Goal: Task Accomplishment & Management: Complete application form

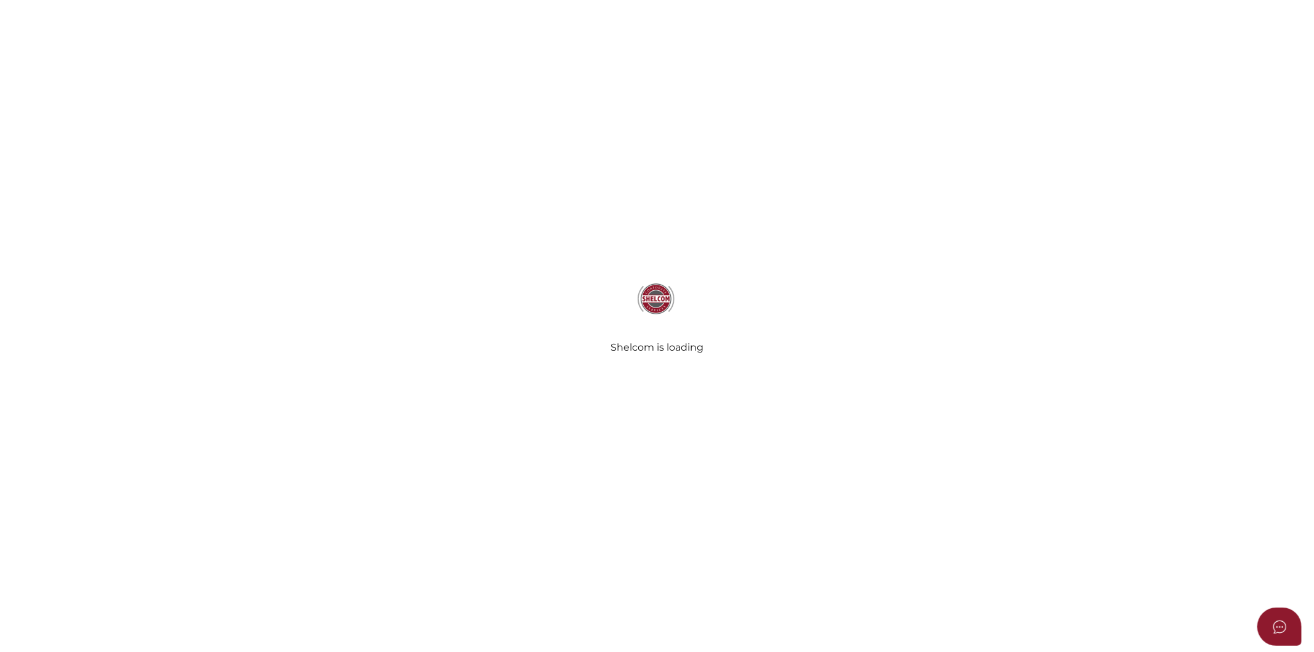
select select
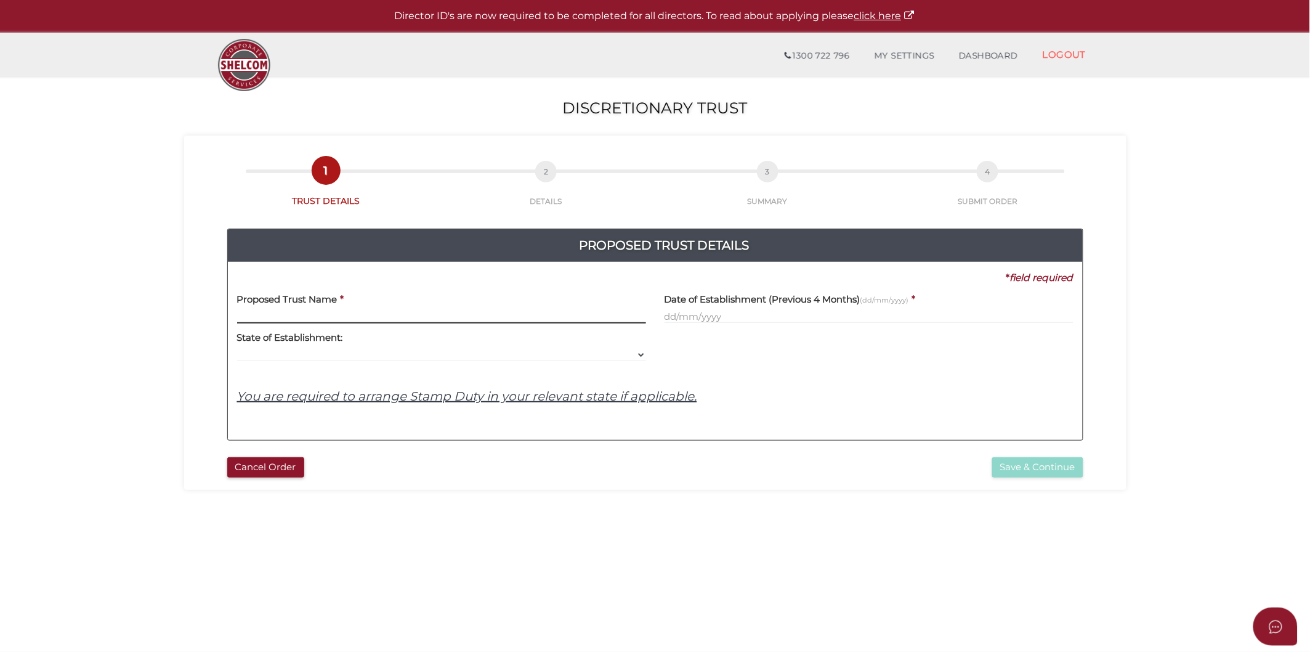
click at [283, 318] on input "text" at bounding box center [441, 317] width 409 height 14
paste input "Circle of Trust"
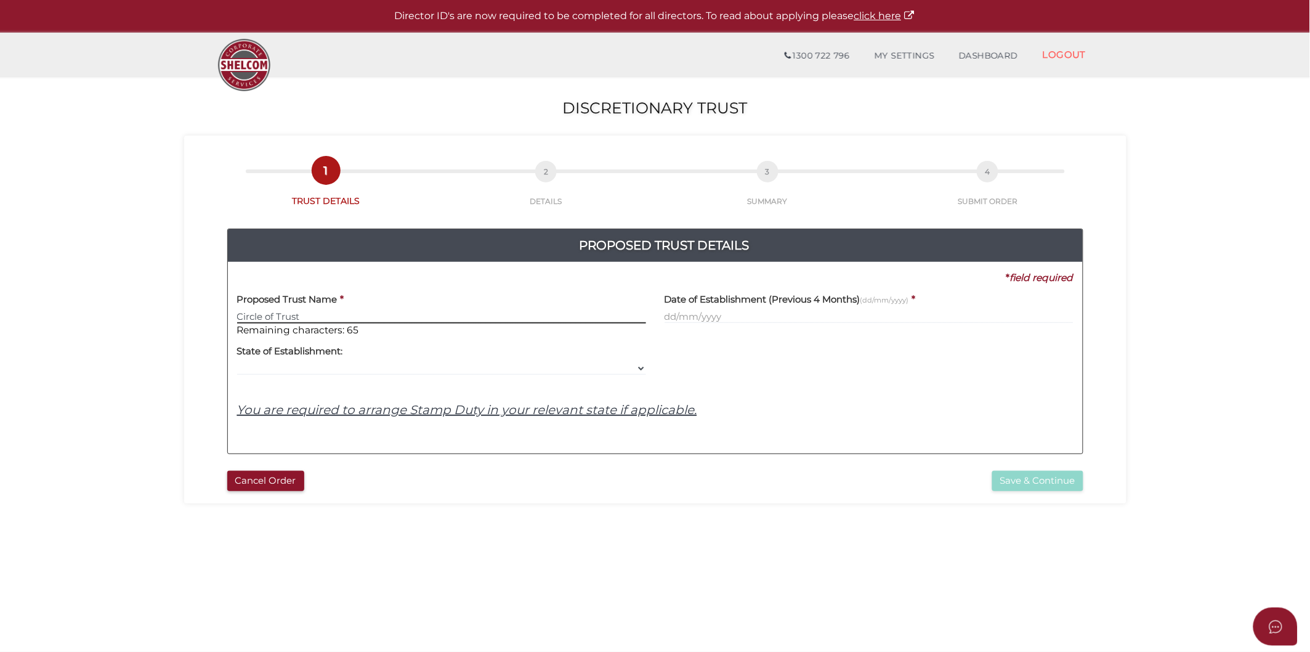
type input "Circle of Trust"
click at [704, 323] on div "Date of Establishment (Previous 4 Months) (dd/mm/yyyy) *" at bounding box center [870, 311] width 428 height 52
click at [704, 320] on input "text" at bounding box center [869, 317] width 409 height 14
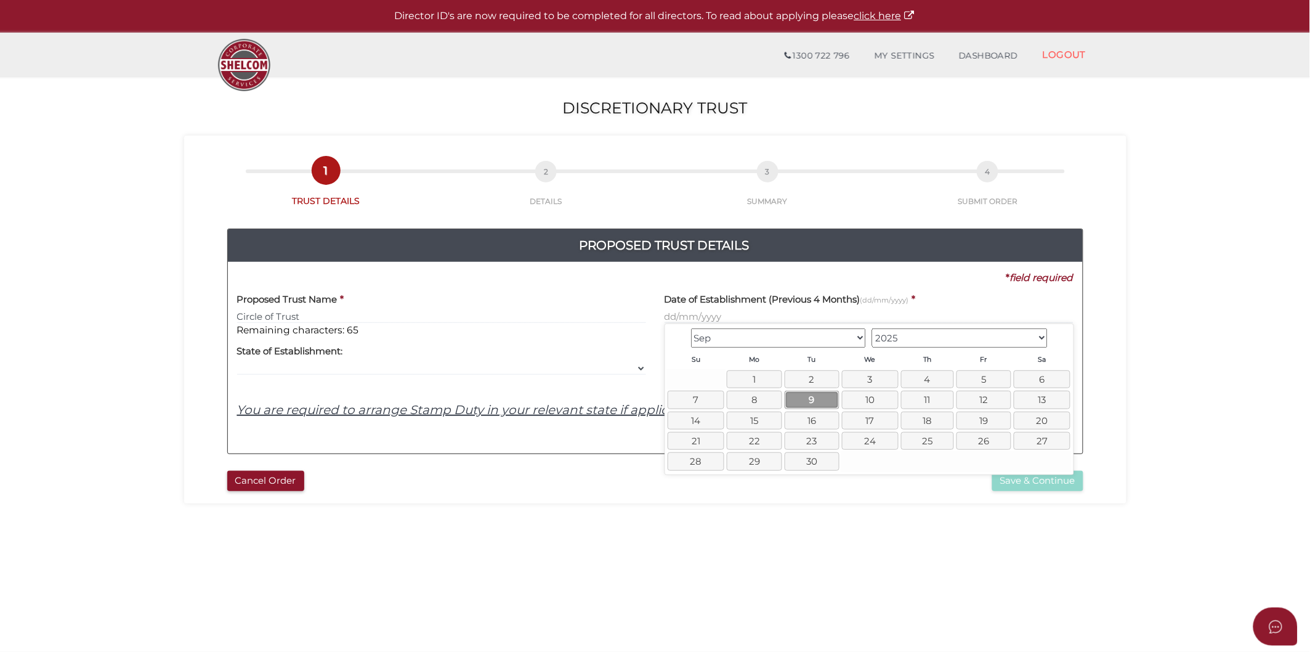
click at [806, 397] on link "9" at bounding box center [812, 400] width 55 height 18
type input "09/09/2025"
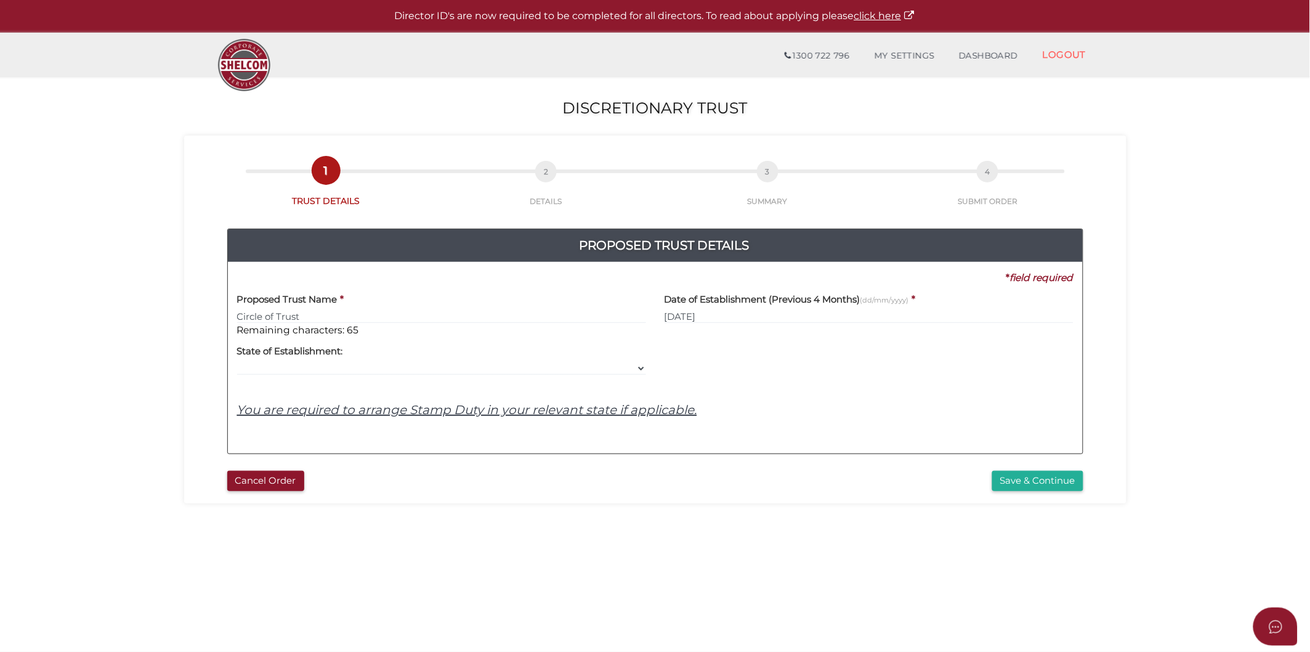
click at [366, 361] on div "Yes No No State of Establishment: VIC ACT NSW NT QLD TAS WA SA" at bounding box center [441, 356] width 409 height 39
click at [633, 370] on select "VIC ACT NSW NT QLD TAS WA SA" at bounding box center [441, 369] width 409 height 14
select select "VIC"
click at [237, 362] on select "VIC ACT NSW NT QLD TAS WA SA" at bounding box center [441, 369] width 409 height 14
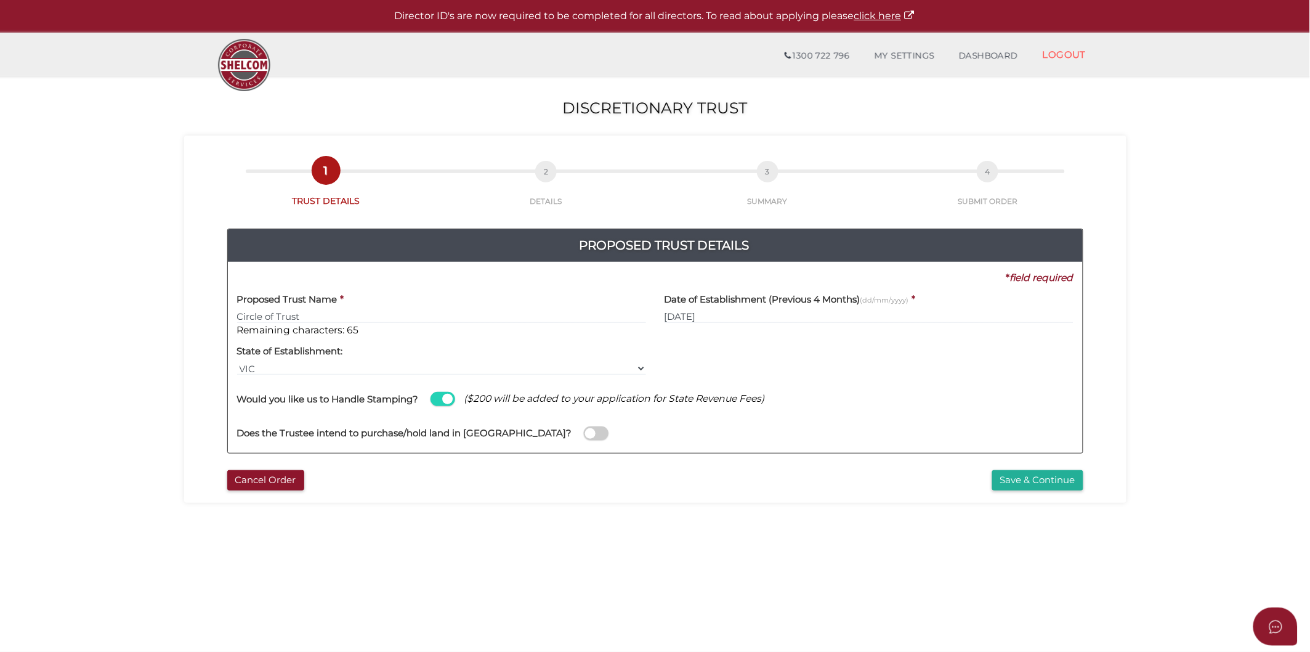
click at [584, 435] on span at bounding box center [596, 433] width 25 height 14
click at [0, 0] on input "checkbox" at bounding box center [0, 0] width 0 height 0
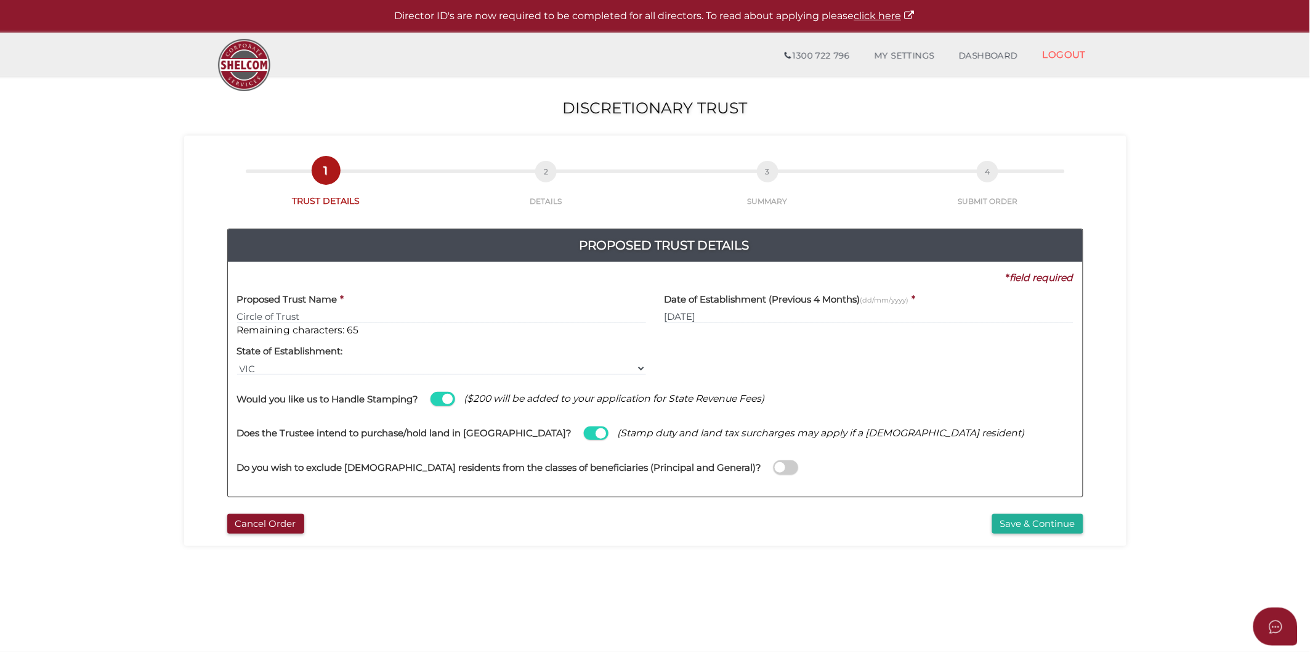
click at [774, 464] on span at bounding box center [786, 467] width 25 height 14
click at [0, 0] on input "checkbox" at bounding box center [0, 0] width 0 height 0
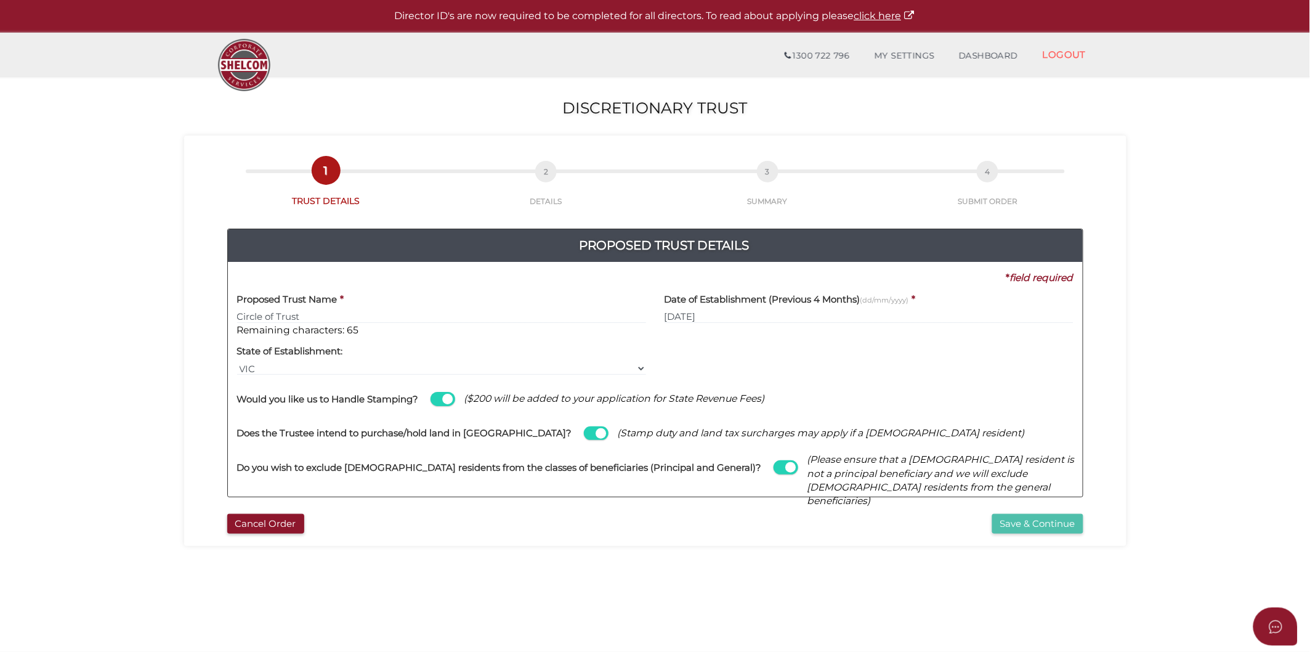
click at [1020, 527] on button "Save & Continue" at bounding box center [1038, 524] width 91 height 20
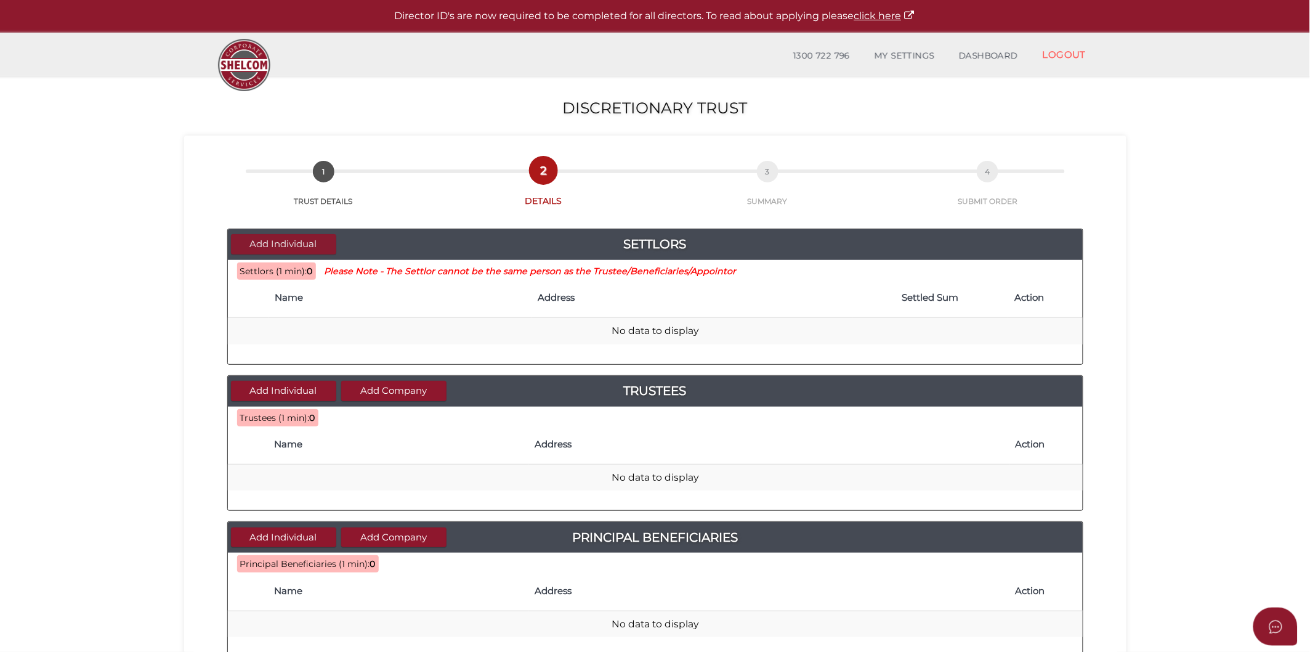
click at [306, 245] on button "Add Individual" at bounding box center [283, 244] width 105 height 20
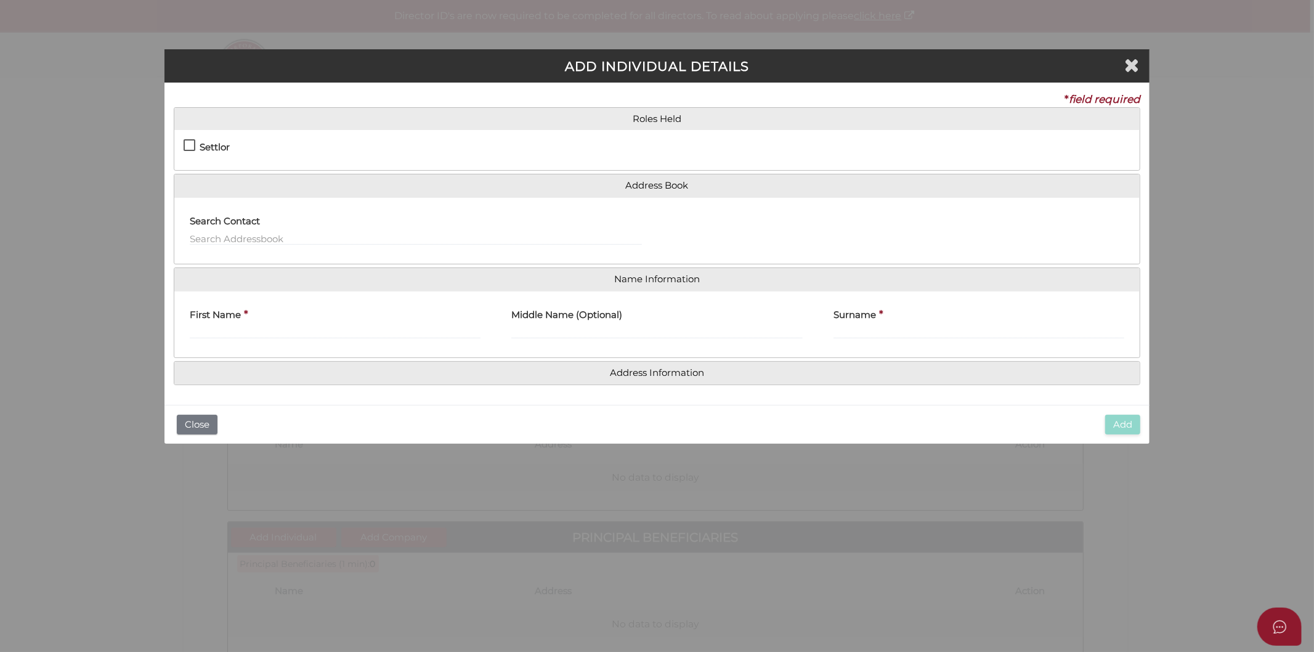
click at [188, 142] on label "Settlor" at bounding box center [207, 149] width 46 height 15
checkbox input "true"
type input "10"
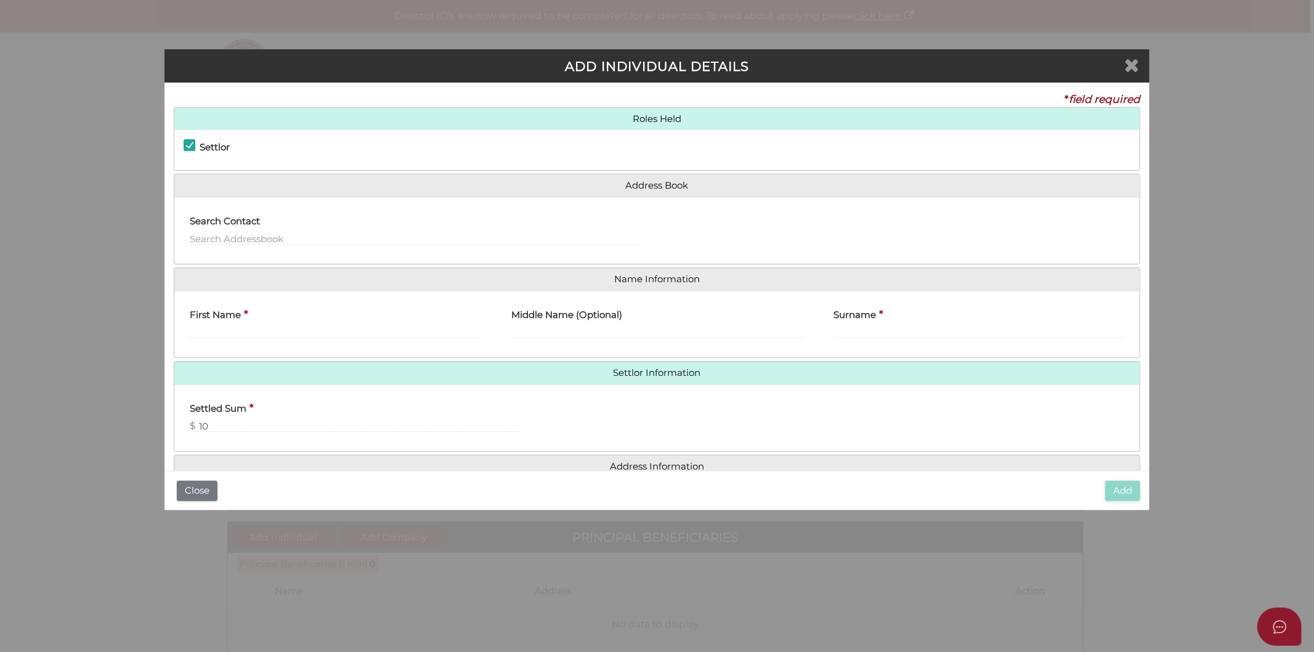
click at [1132, 63] on icon "Close" at bounding box center [1131, 64] width 15 height 18
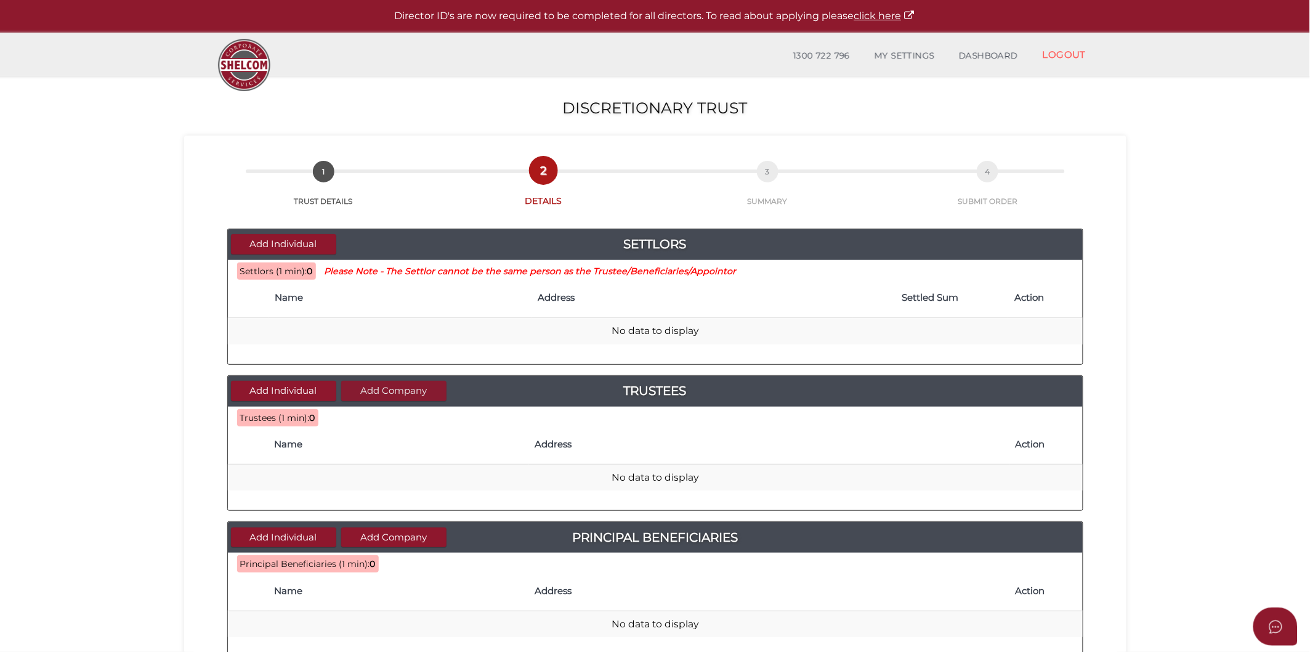
click at [380, 387] on button "Add Company" at bounding box center [393, 391] width 105 height 20
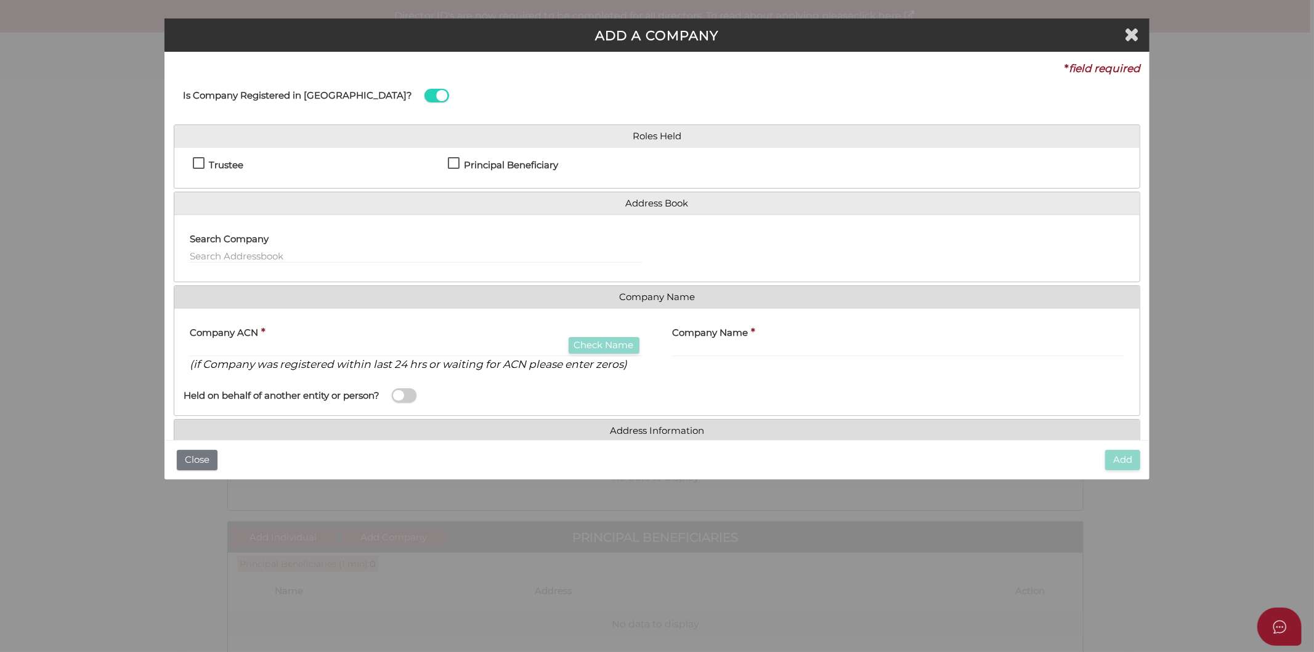
click at [212, 165] on h4 "Trustee" at bounding box center [226, 165] width 35 height 10
checkbox input "true"
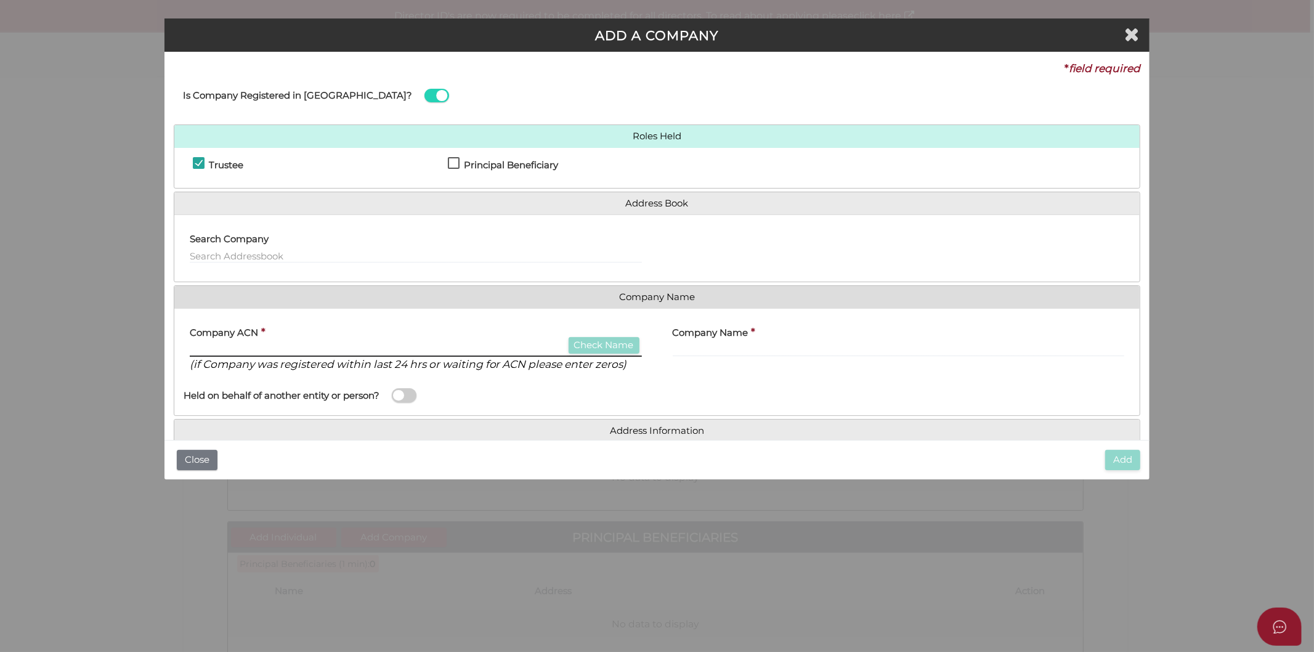
click at [306, 344] on input "text" at bounding box center [416, 350] width 452 height 14
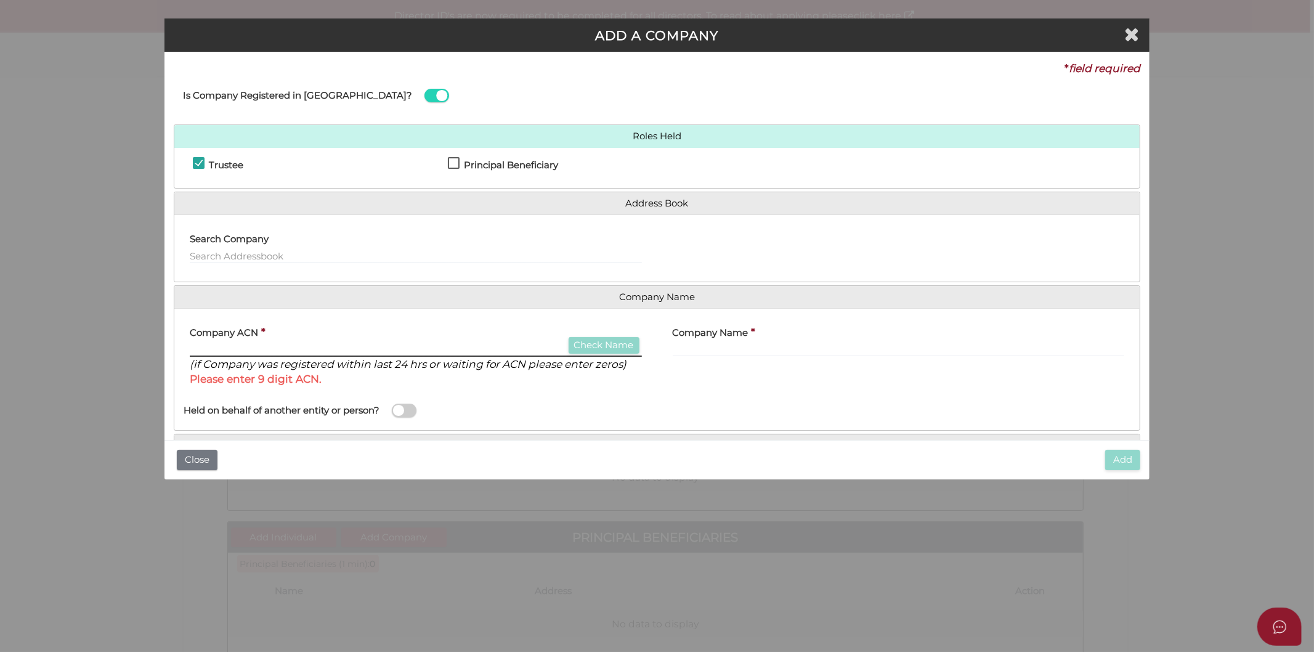
paste input "061310021"
type input "061310021"
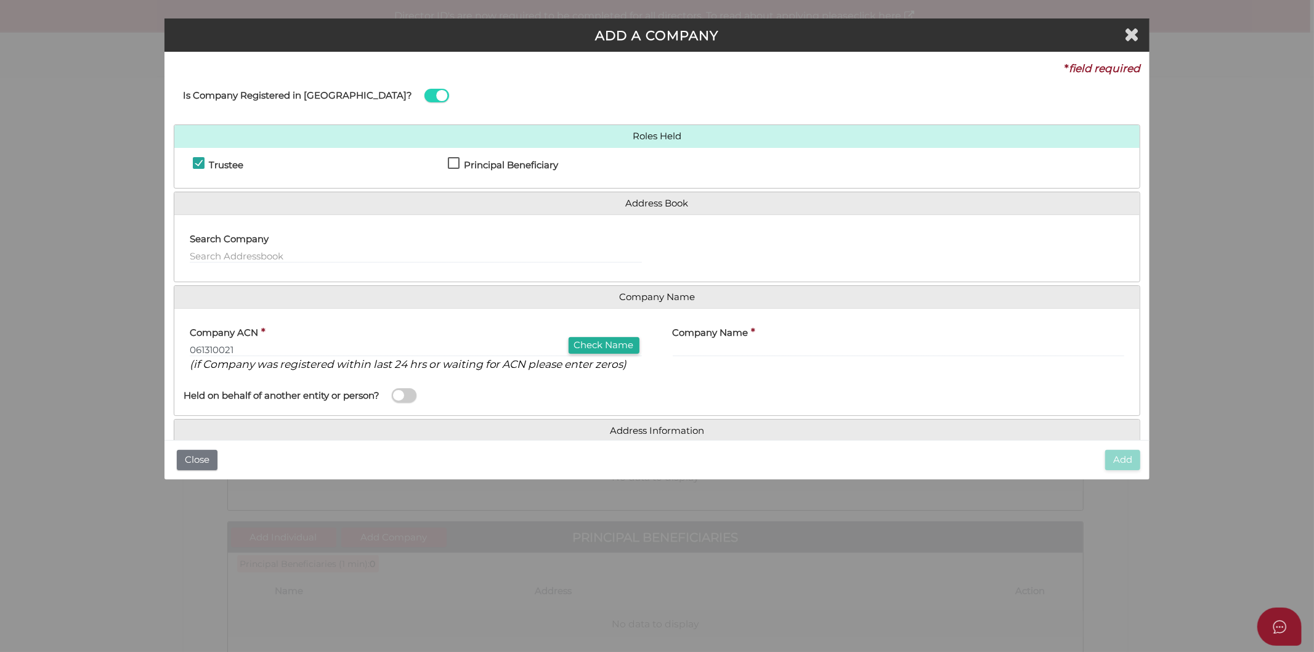
click at [578, 357] on p "(if Company was registered within last 24 hrs or waiting for ACN please enter z…" at bounding box center [416, 364] width 452 height 15
click at [580, 346] on button "Check Name" at bounding box center [604, 345] width 71 height 17
type input "BEMCO HOLDINGS PTY LTD"
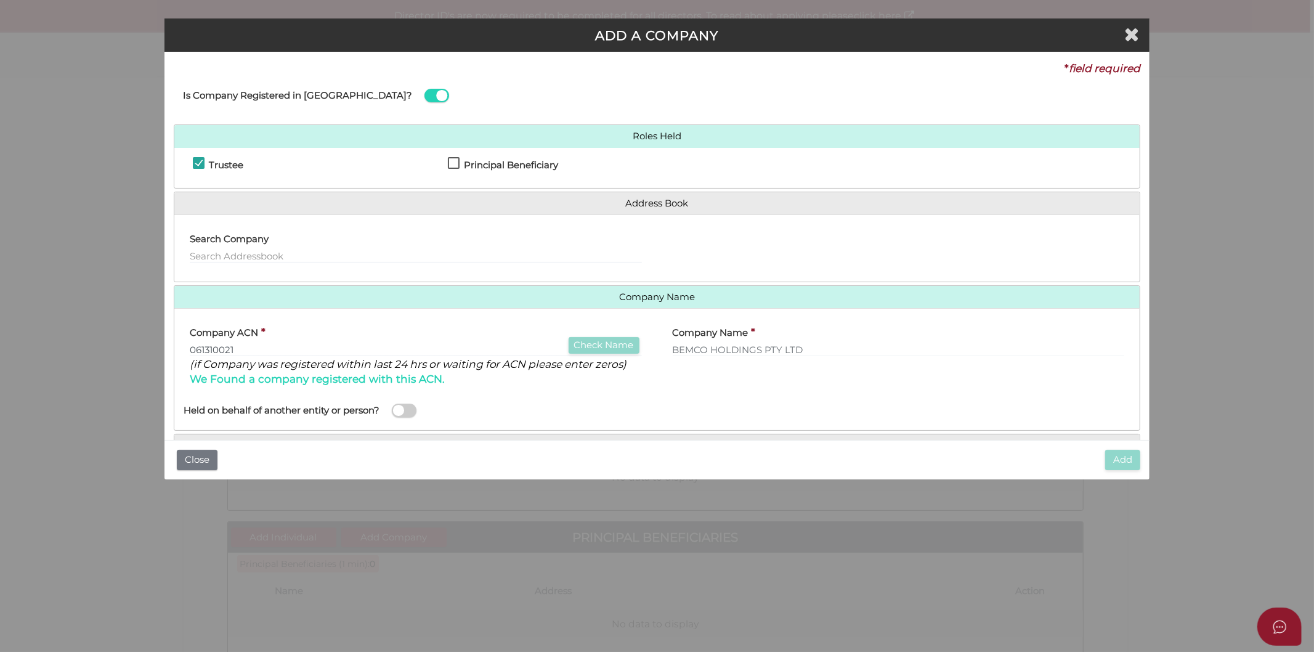
scroll to position [64, 0]
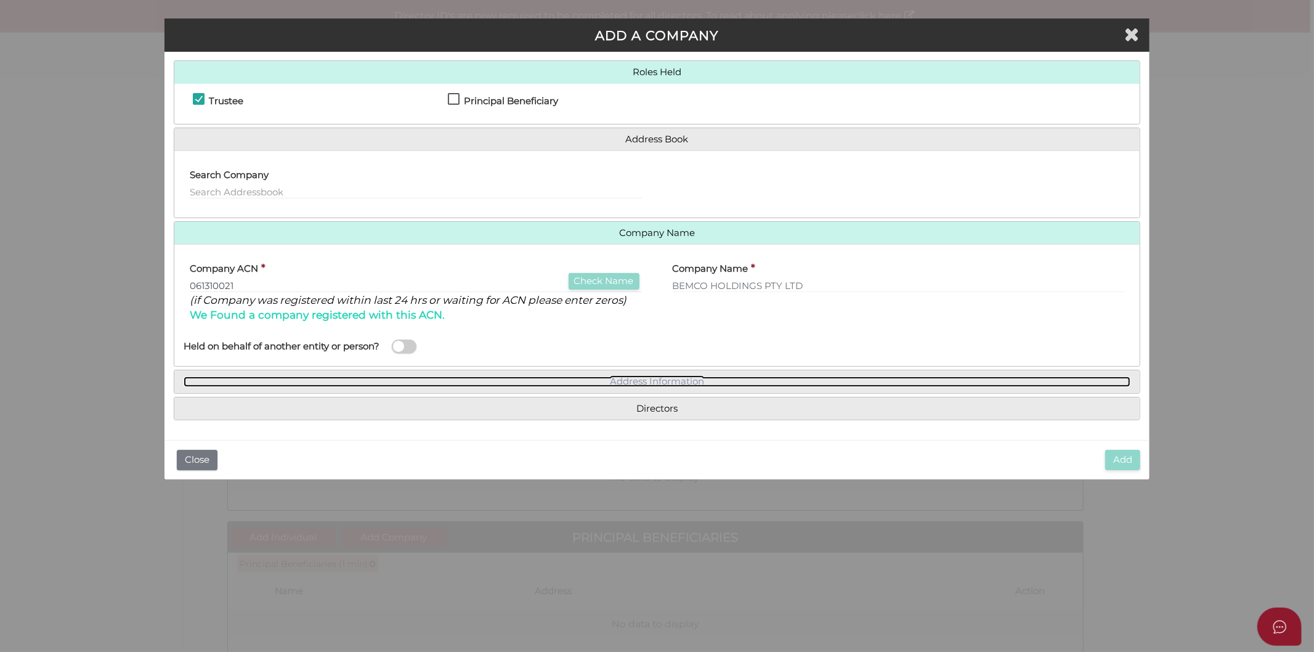
click at [644, 380] on link "Address Information" at bounding box center [658, 381] width 948 height 10
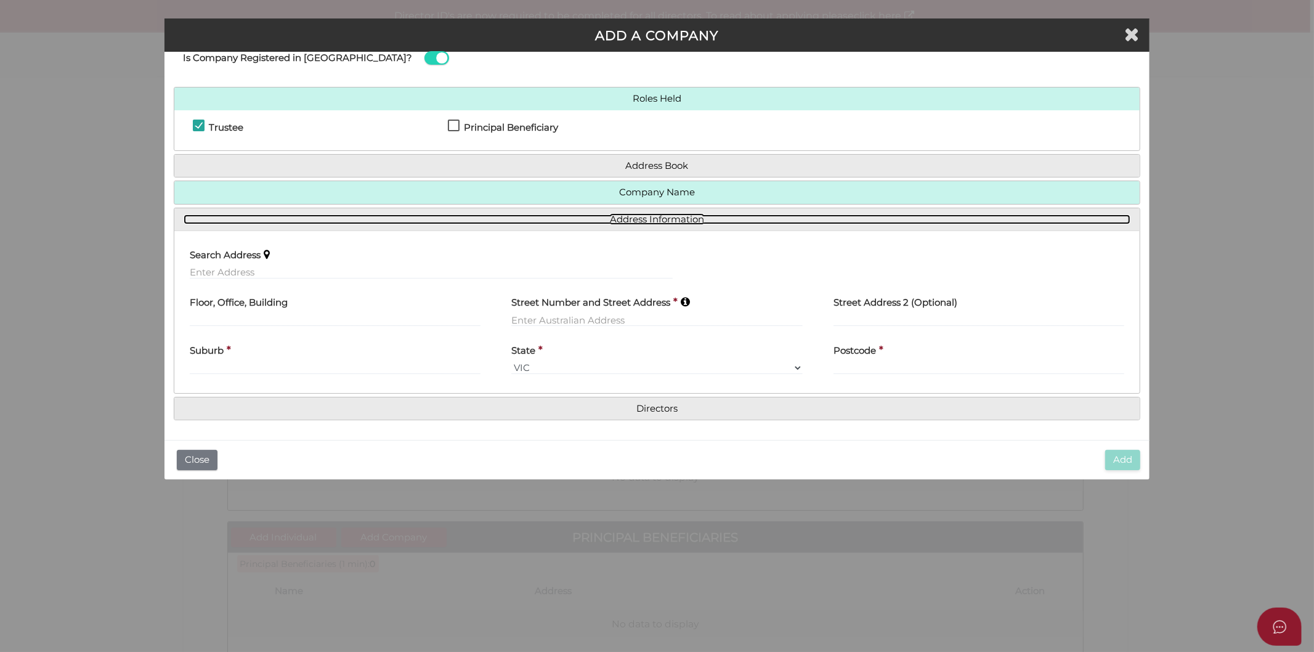
scroll to position [38, 0]
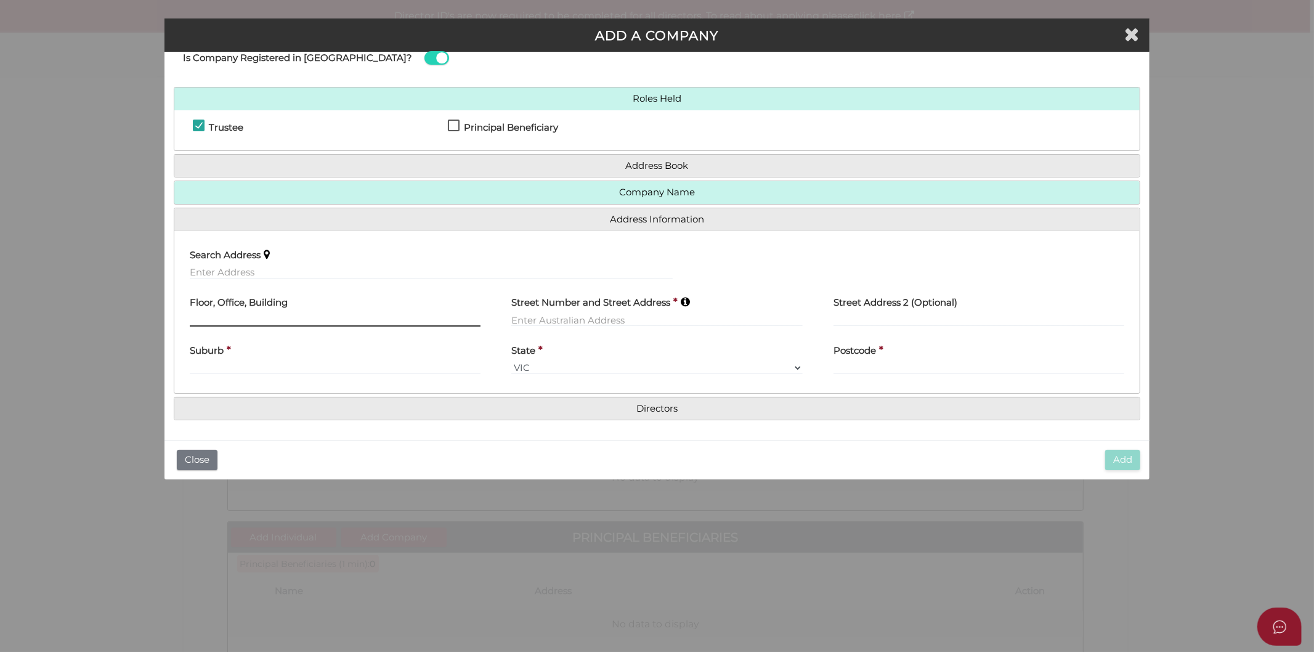
click at [267, 323] on input "text" at bounding box center [335, 320] width 291 height 14
click at [267, 309] on label "Floor, Office, Building" at bounding box center [239, 300] width 98 height 25
click at [258, 317] on input "text" at bounding box center [335, 320] width 291 height 14
click at [249, 319] on input "text" at bounding box center [335, 320] width 291 height 14
type input "Level 5"
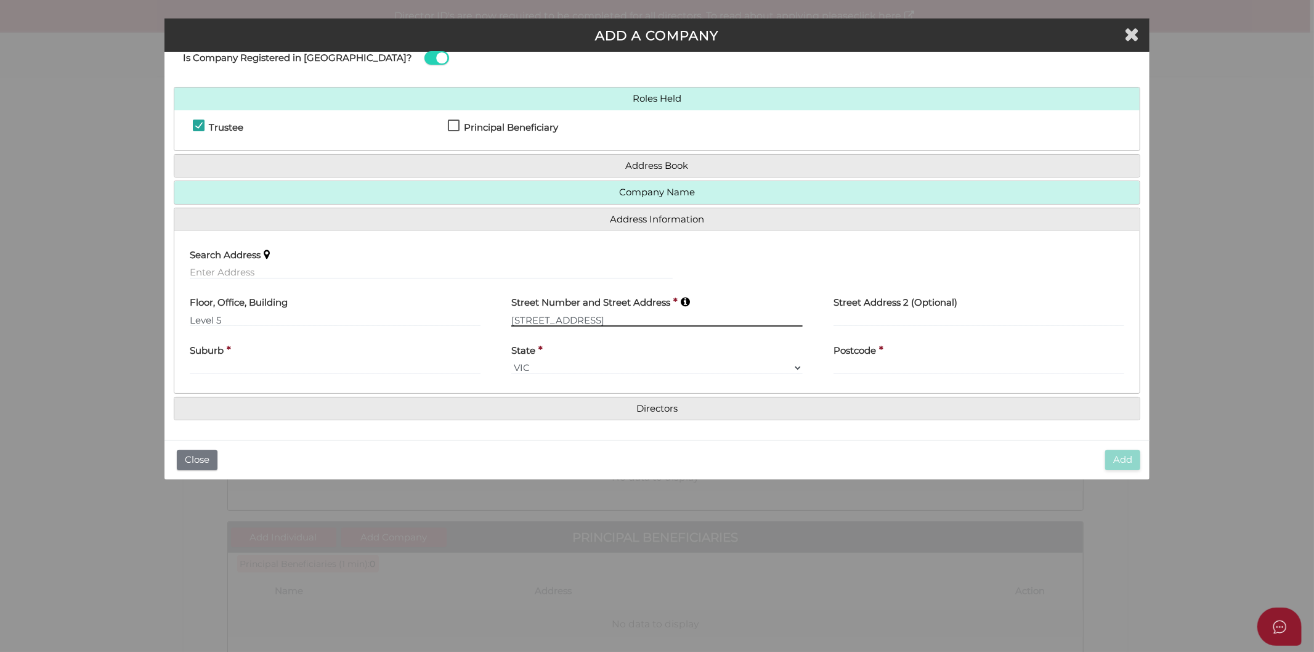
type input "47 Blazey Street"
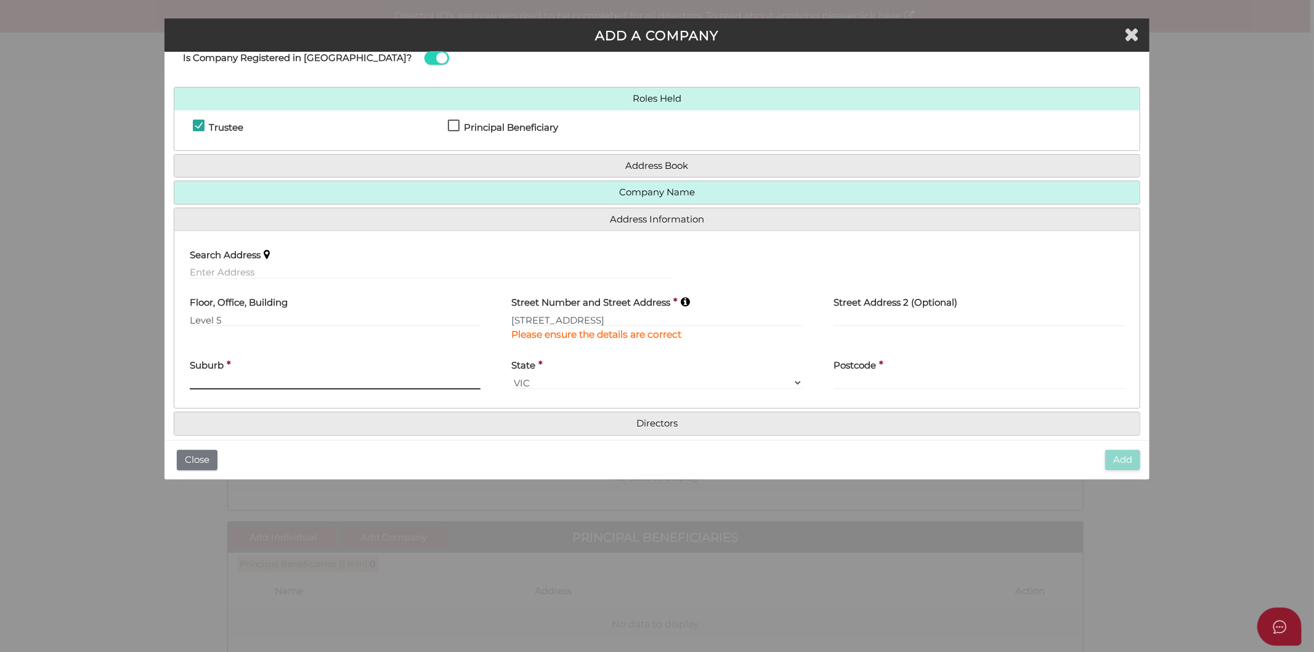
click at [290, 368] on div "Suburb *" at bounding box center [335, 370] width 291 height 39
type input "Richmond"
click at [857, 383] on input "text" at bounding box center [979, 383] width 291 height 14
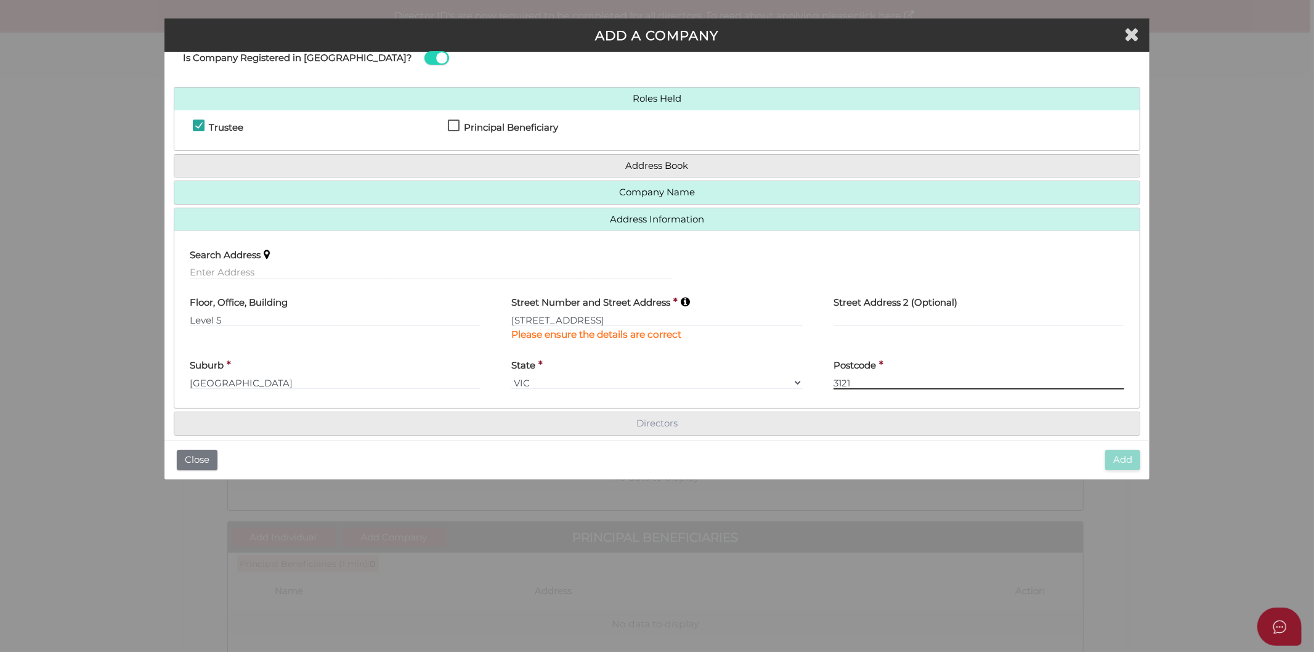
type input "3121"
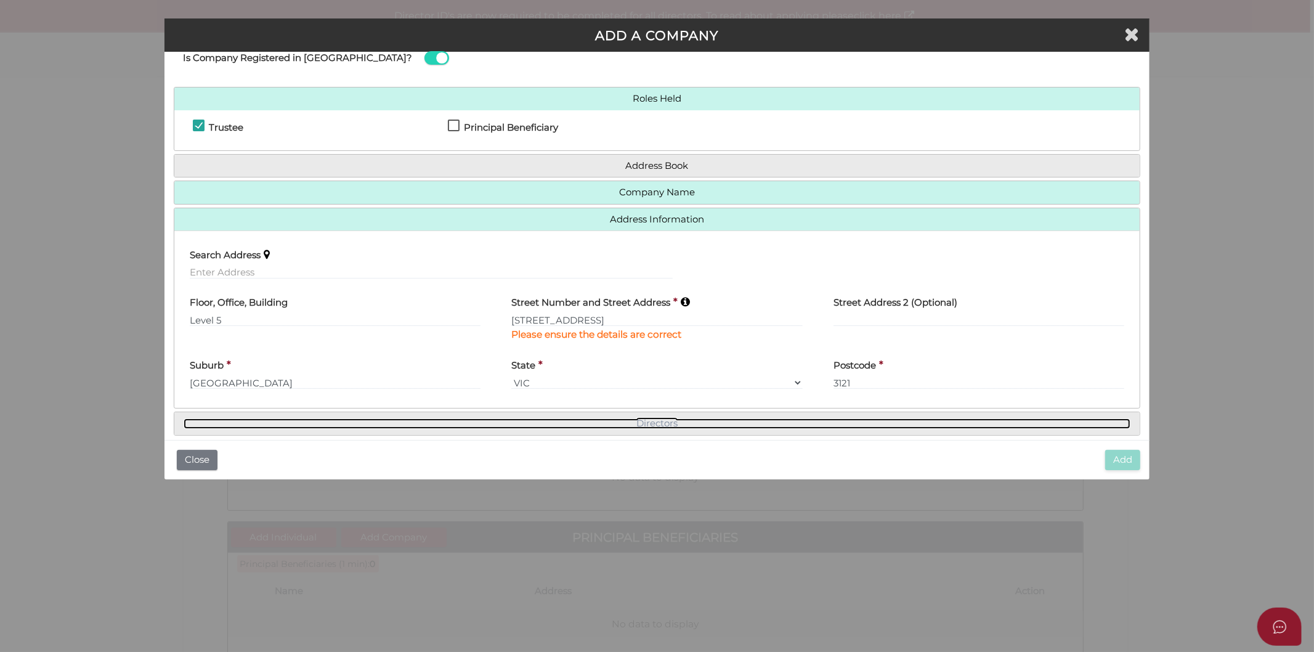
click at [667, 419] on link "Directors" at bounding box center [658, 423] width 948 height 10
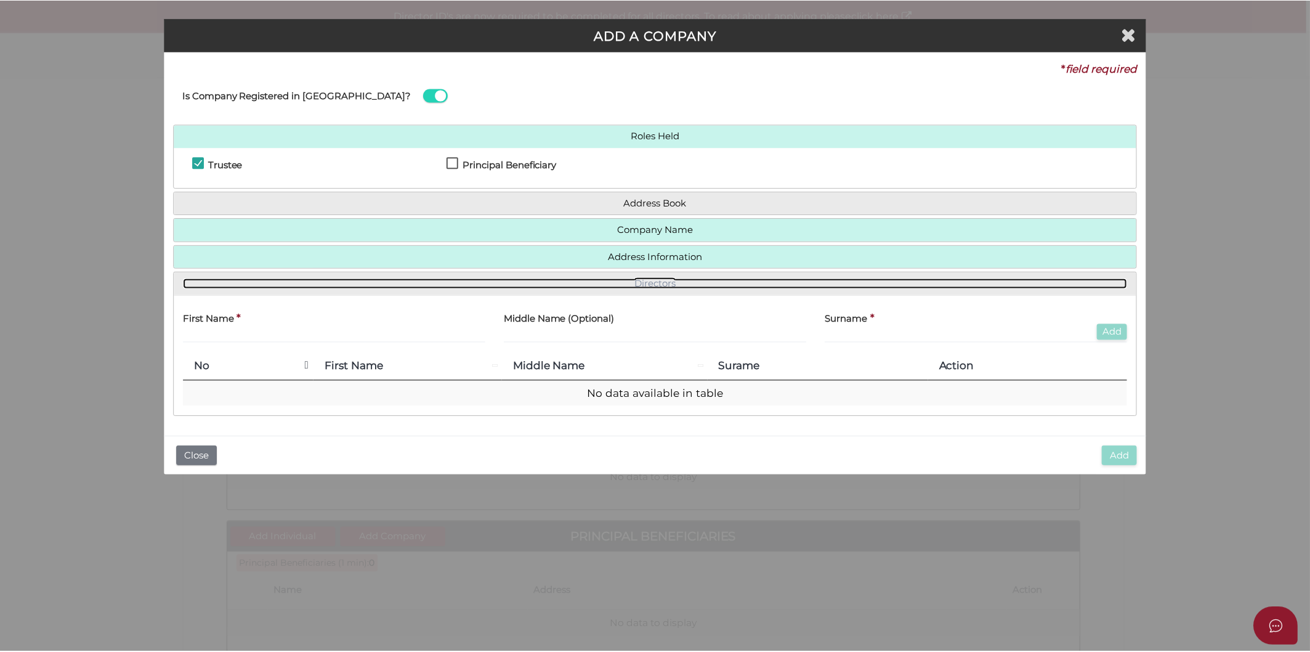
scroll to position [0, 0]
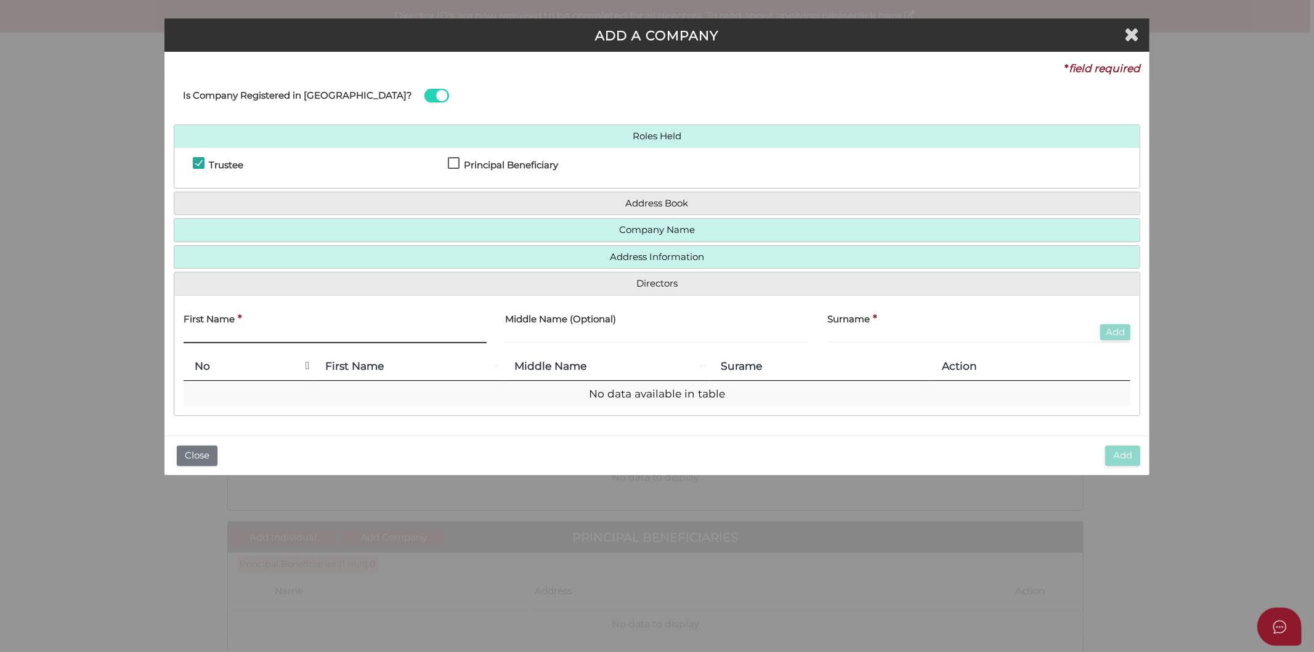
click at [298, 340] on input "text" at bounding box center [336, 337] width 304 height 14
drag, startPoint x: 211, startPoint y: 336, endPoint x: 169, endPoint y: 336, distance: 42.5
click at [169, 336] on div "* field required Is Company Registered in Australia? Roles Held Trustee Princip…" at bounding box center [657, 244] width 986 height 384
type input "Vaios"
click at [859, 331] on input "text" at bounding box center [979, 337] width 304 height 14
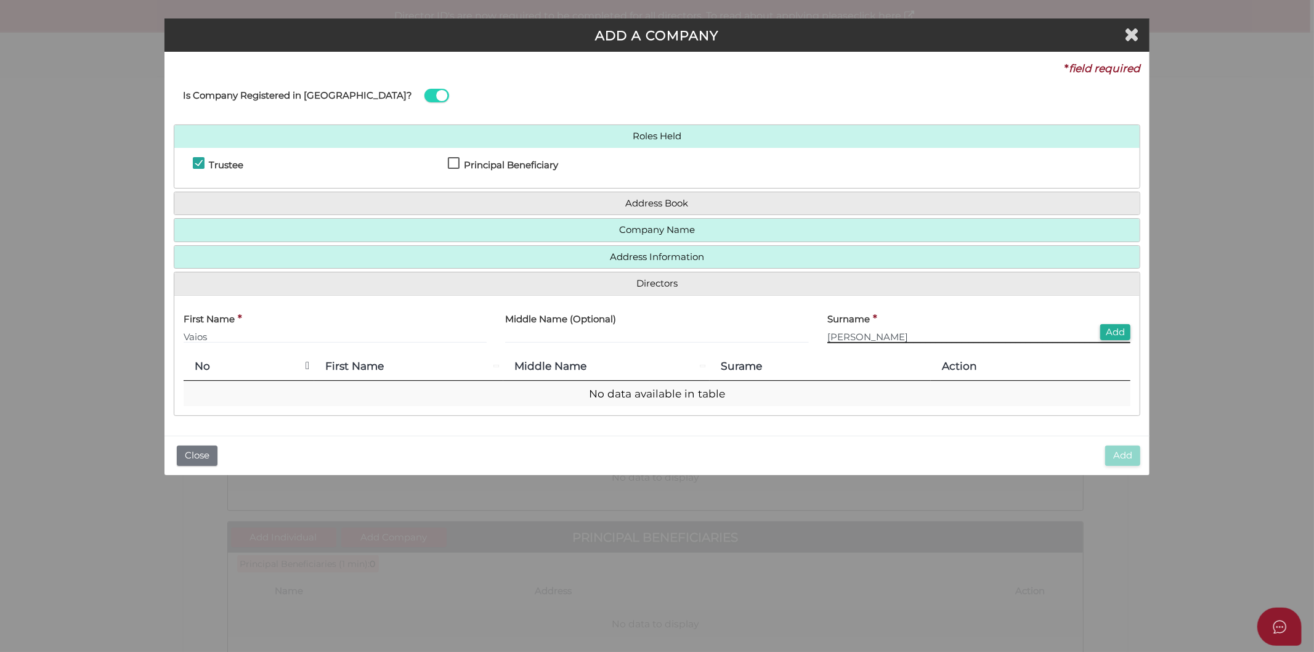
type input "Panopoulos"
click at [1132, 37] on icon "Close" at bounding box center [1131, 34] width 15 height 18
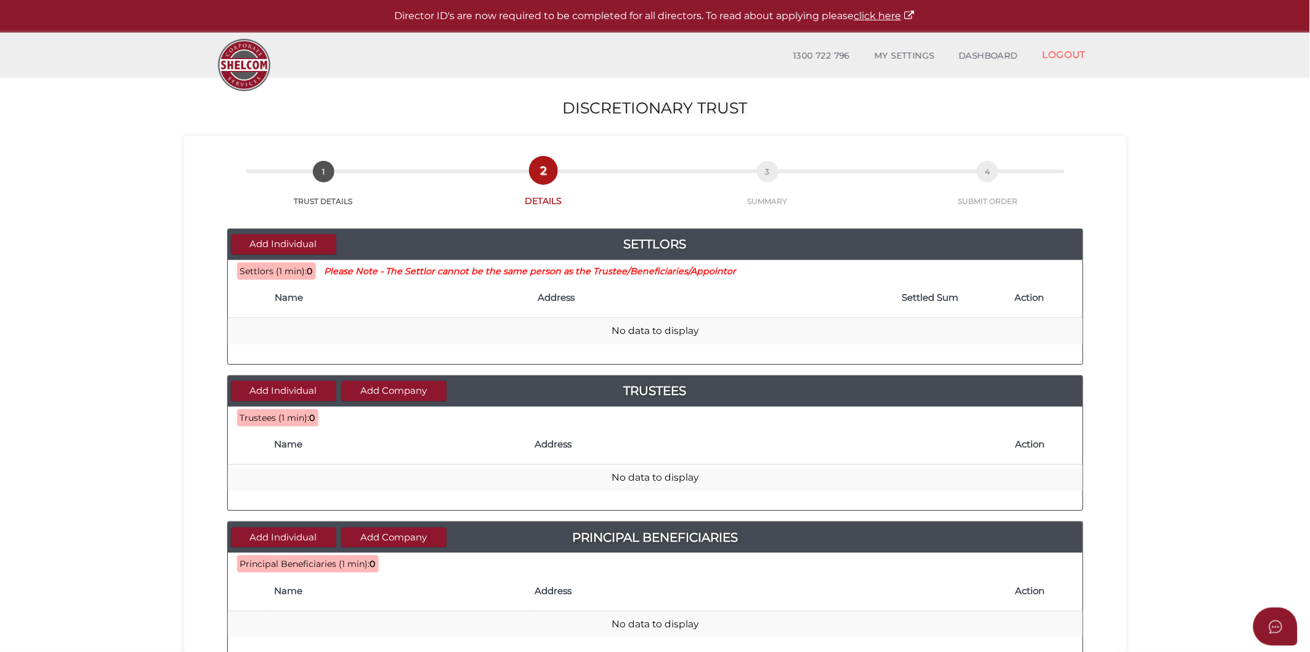
click at [75, 447] on section "Discretionary Trust e782baf03c31980f9fd122f71e412be2 1 TRUST DETAILS 2 DETAILS …" at bounding box center [655, 558] width 1310 height 964
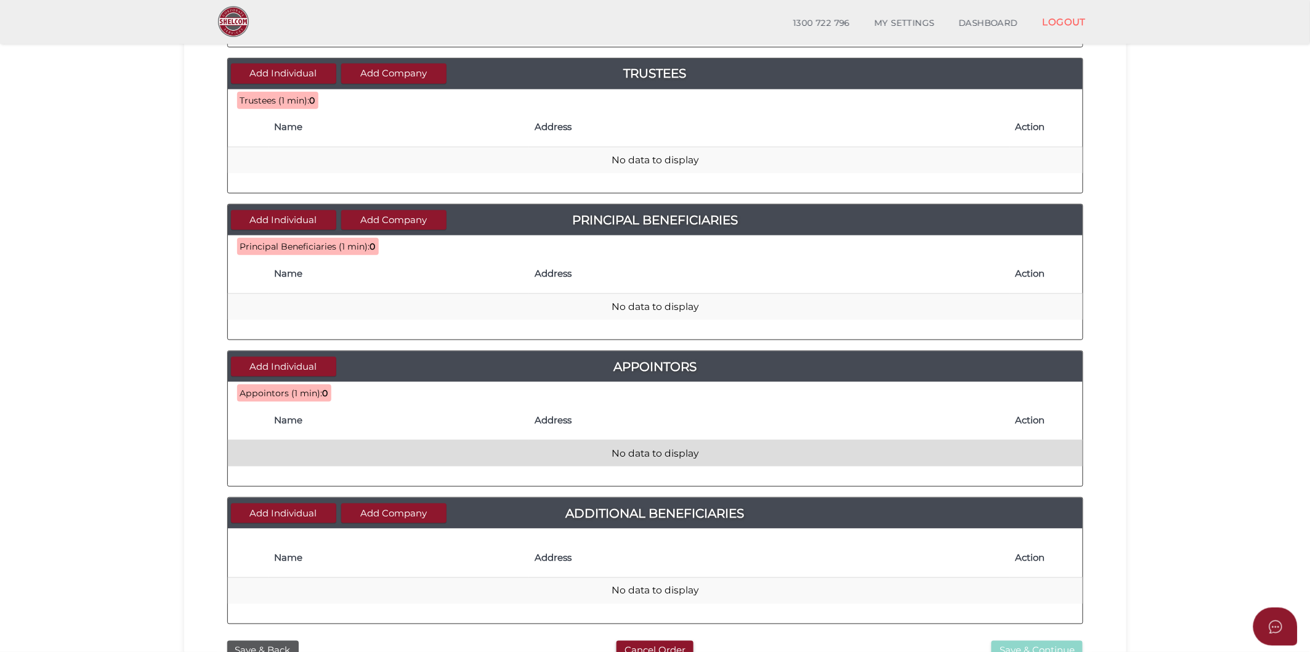
scroll to position [393, 0]
